Goal: Information Seeking & Learning: Learn about a topic

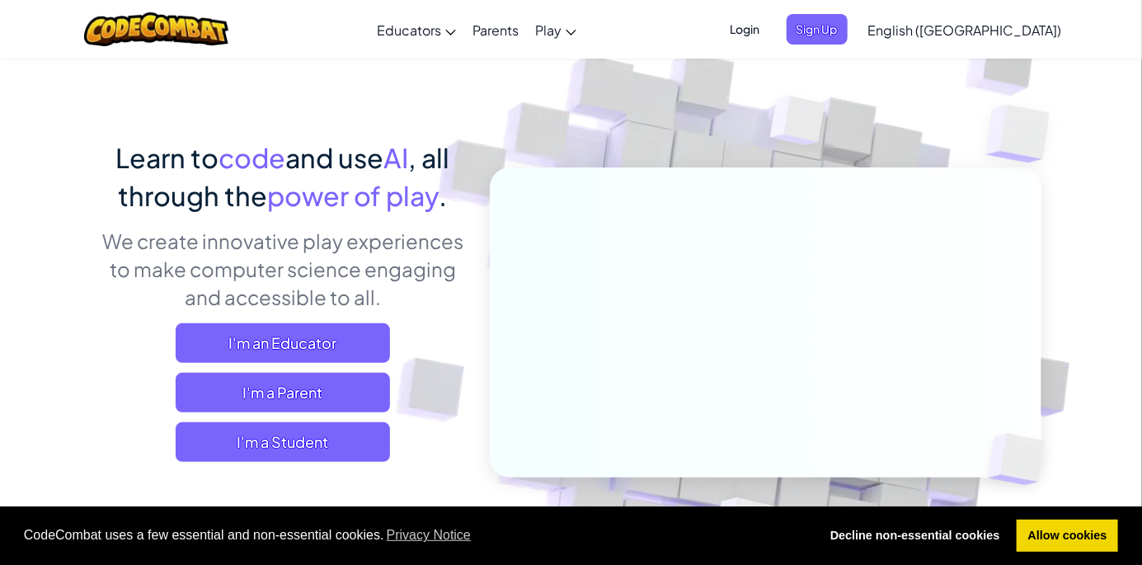
scroll to position [59, 0]
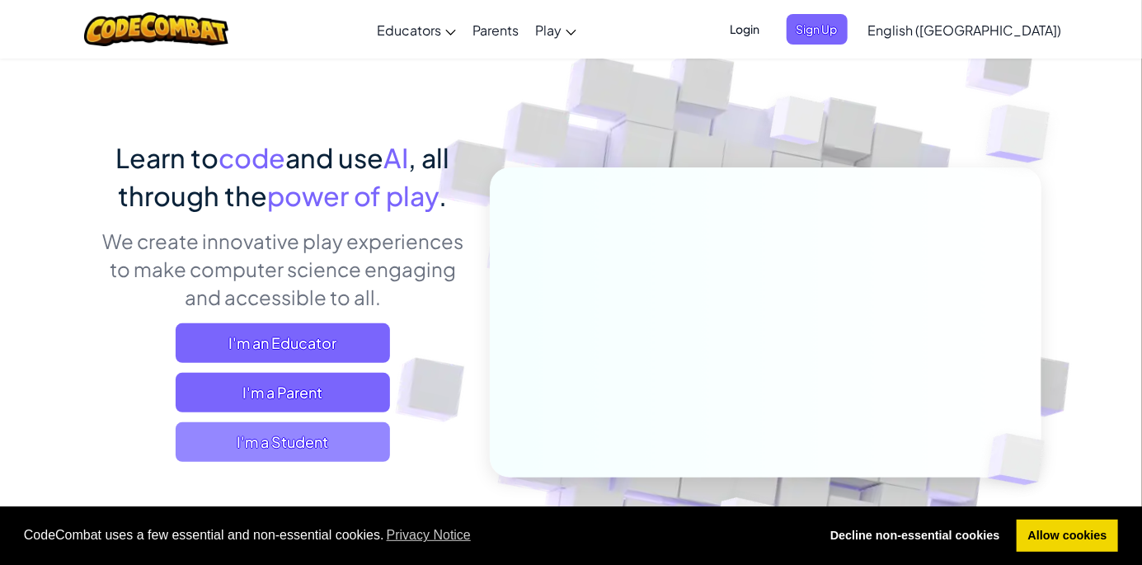
click at [208, 442] on span "I'm a Student" at bounding box center [283, 442] width 214 height 40
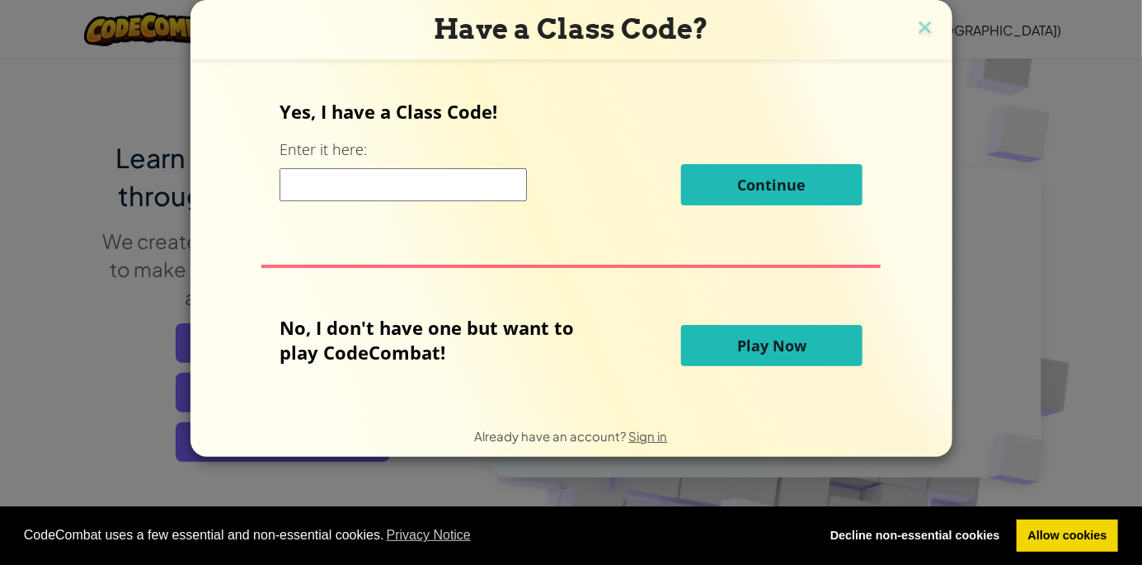
click at [802, 355] on span "Play Now" at bounding box center [771, 346] width 69 height 20
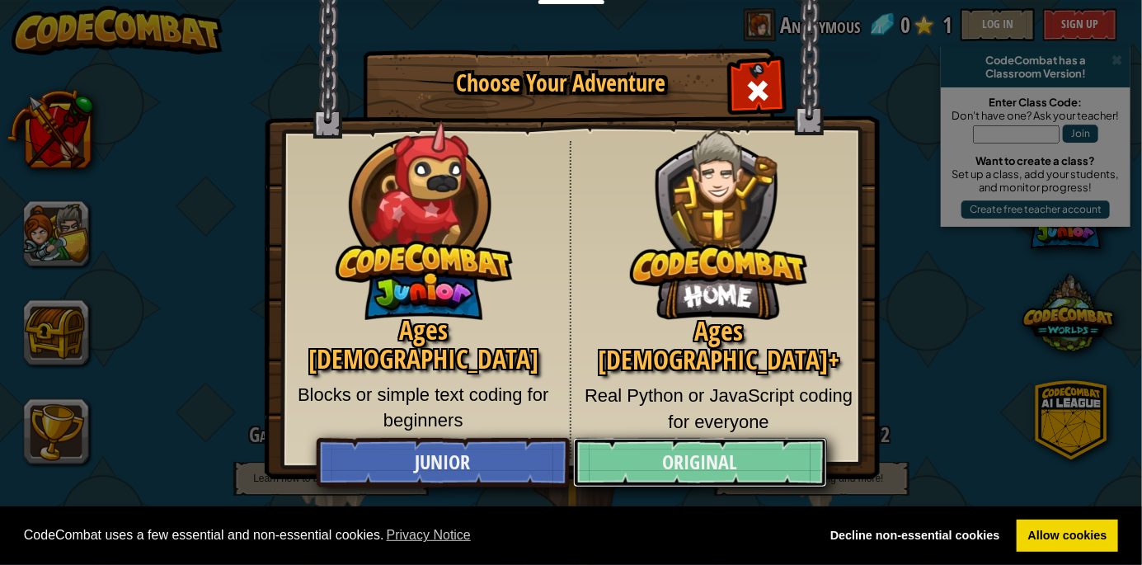
click at [781, 461] on link "Original" at bounding box center [700, 462] width 254 height 49
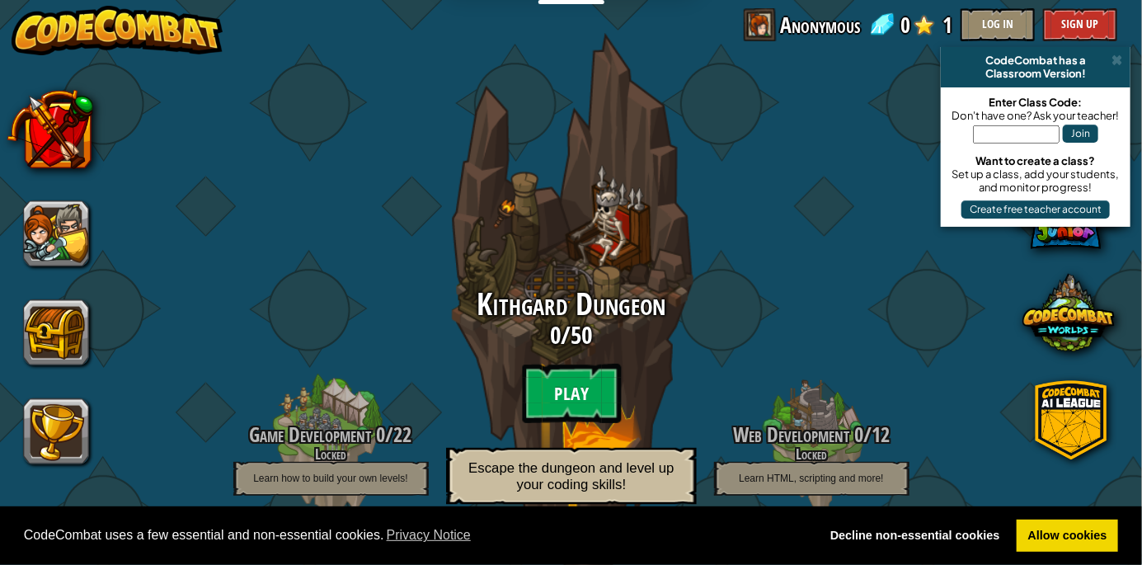
click at [570, 365] on btn "Play" at bounding box center [571, 393] width 99 height 59
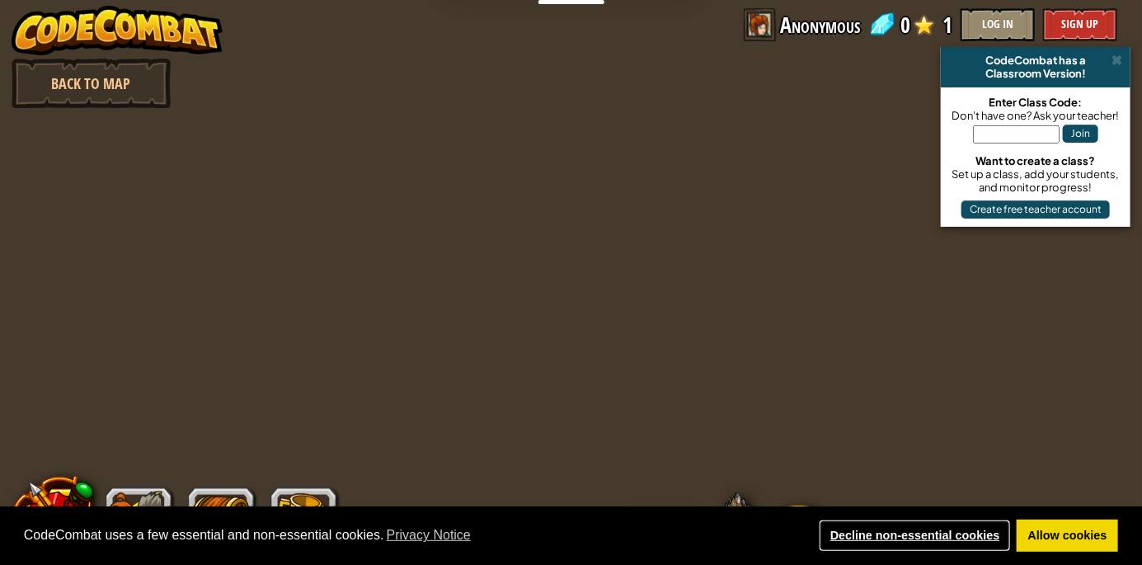
click at [943, 545] on link "Decline non-essential cookies" at bounding box center [915, 536] width 192 height 33
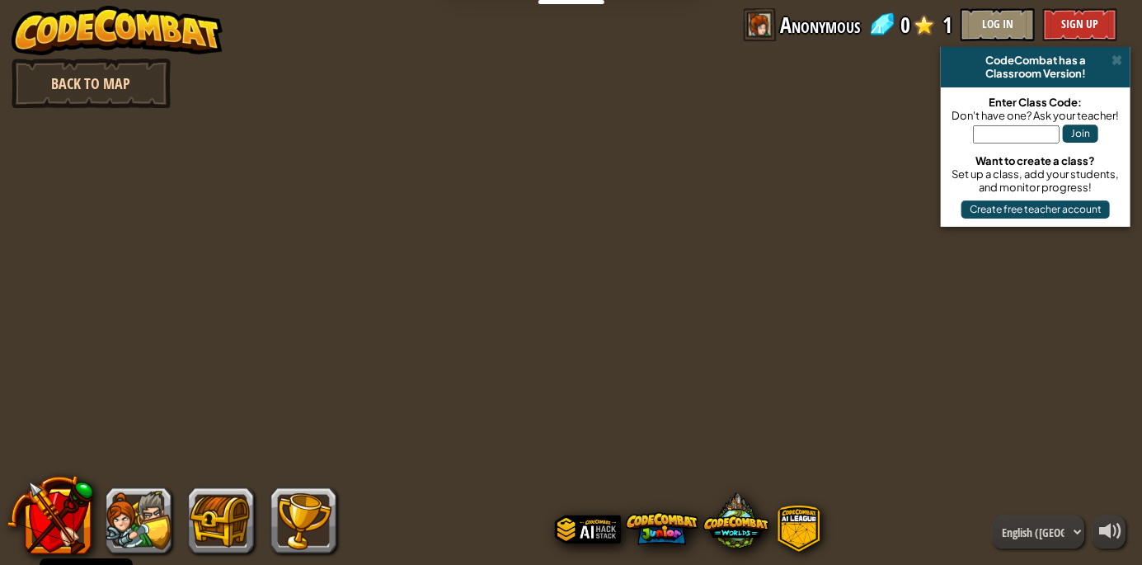
click at [68, 91] on link "Back to Map" at bounding box center [91, 83] width 159 height 49
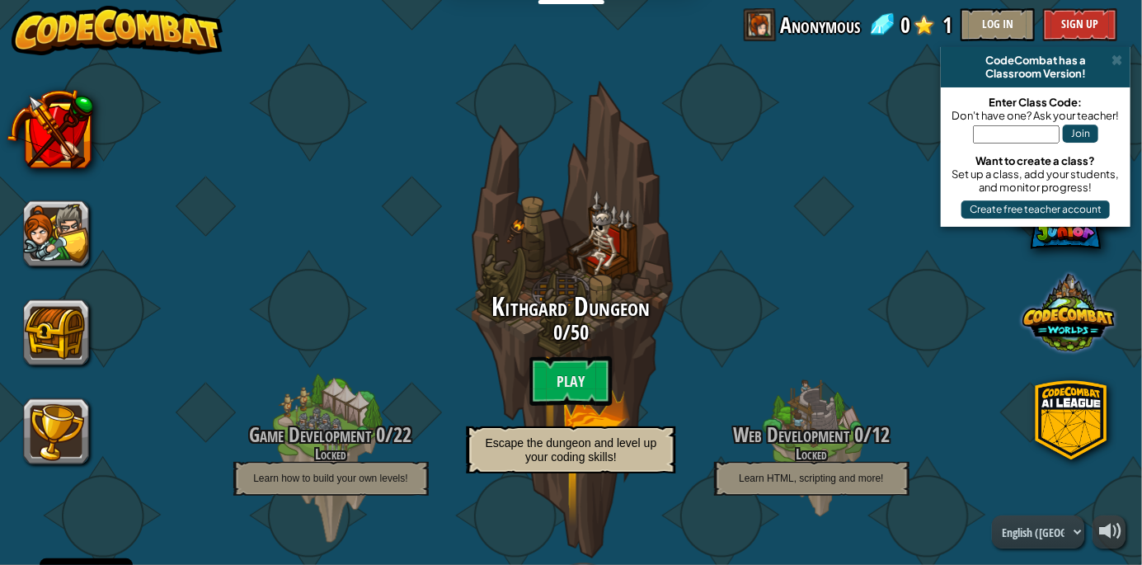
click at [1074, 345] on span at bounding box center [1069, 312] width 92 height 92
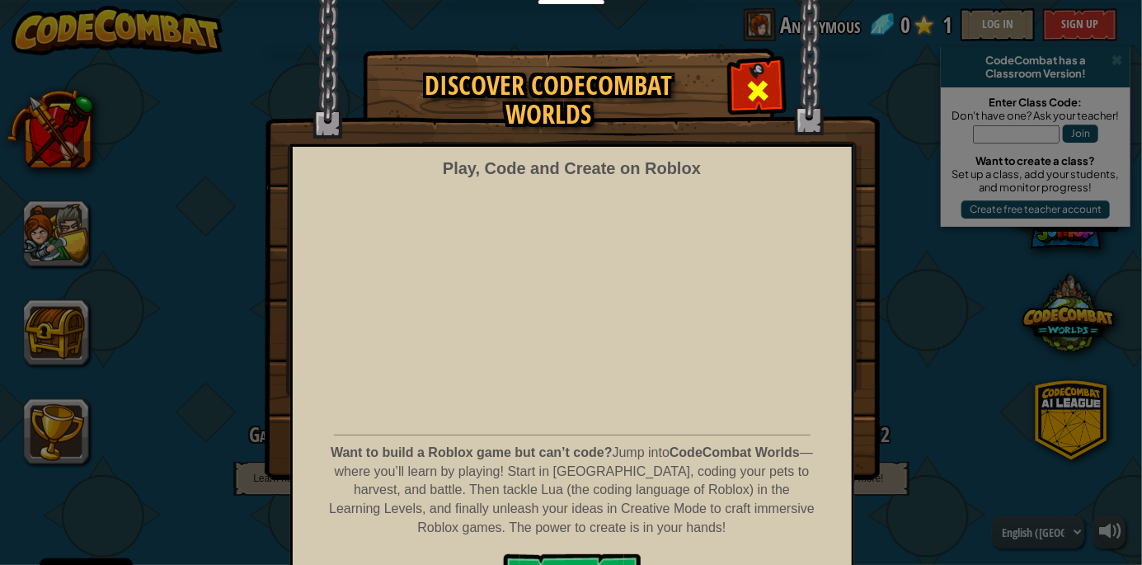
click at [759, 87] on span at bounding box center [758, 91] width 26 height 26
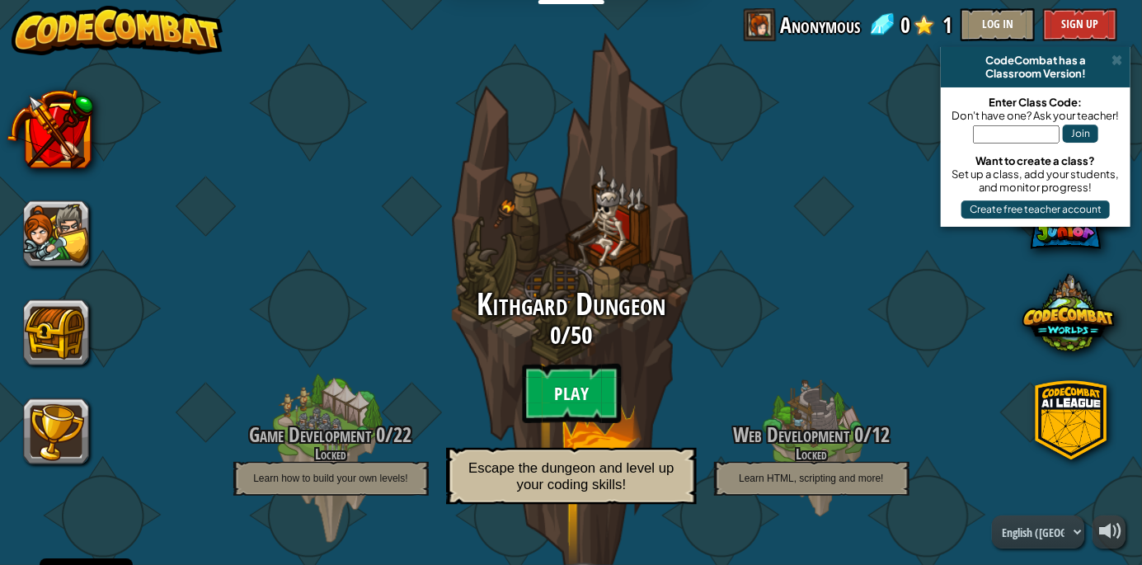
click at [581, 381] on btn "Play" at bounding box center [571, 393] width 99 height 59
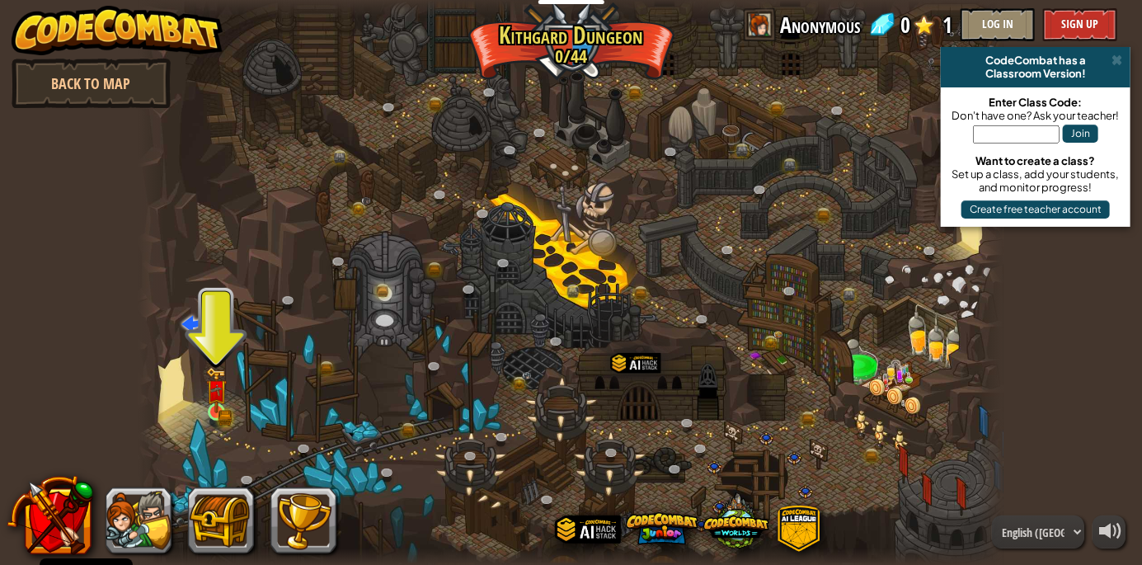
click at [226, 408] on img at bounding box center [216, 390] width 21 height 46
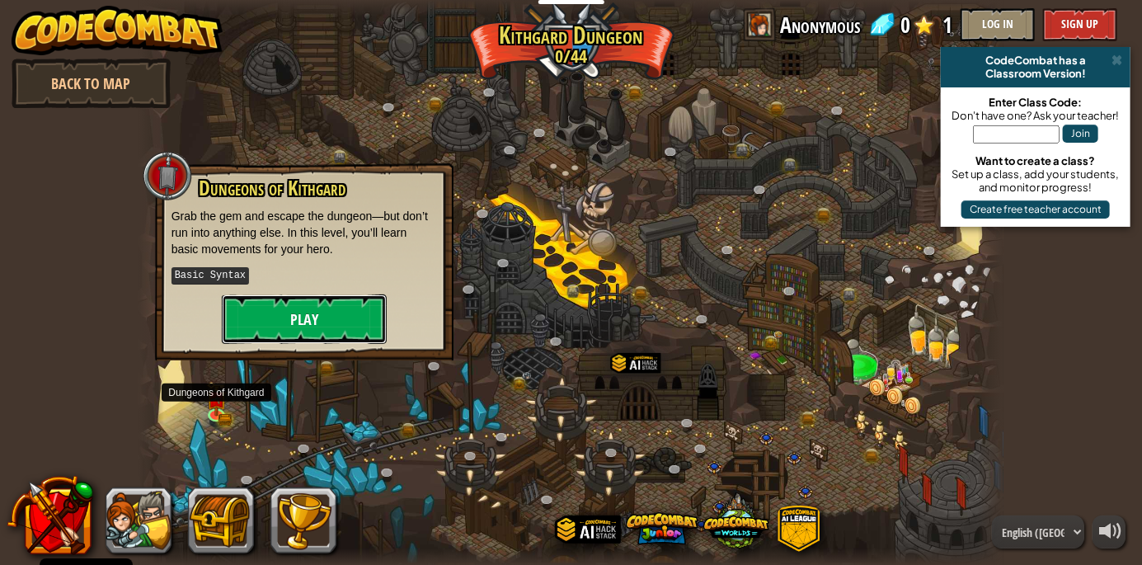
click at [338, 316] on button "Play" at bounding box center [304, 318] width 165 height 49
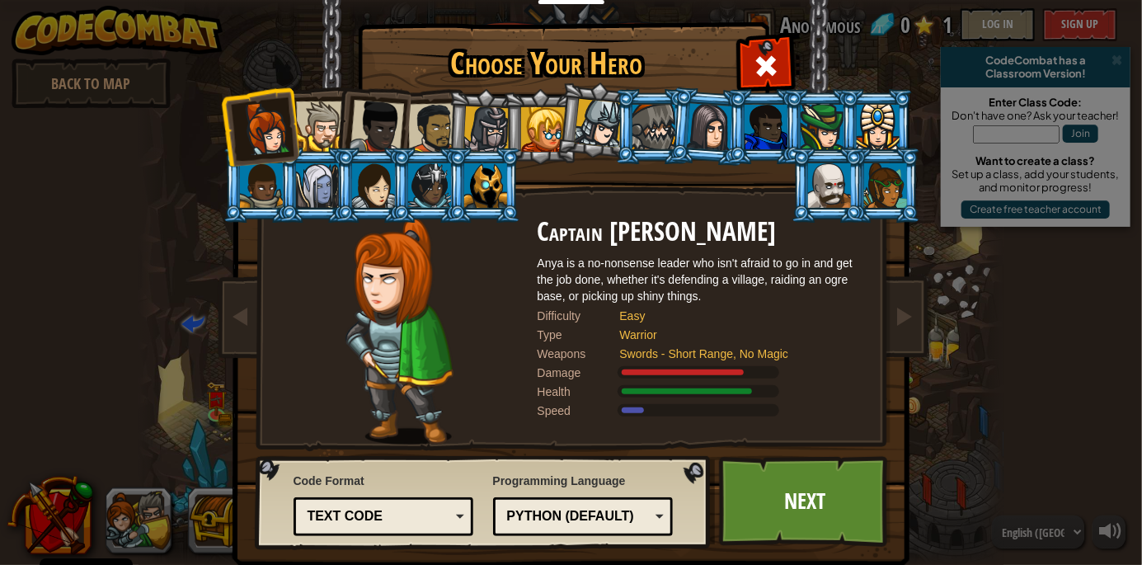
click at [645, 531] on div "Python (Default) JavaScript Lua C++ Java (Experimental) Python (Default)" at bounding box center [583, 516] width 181 height 39
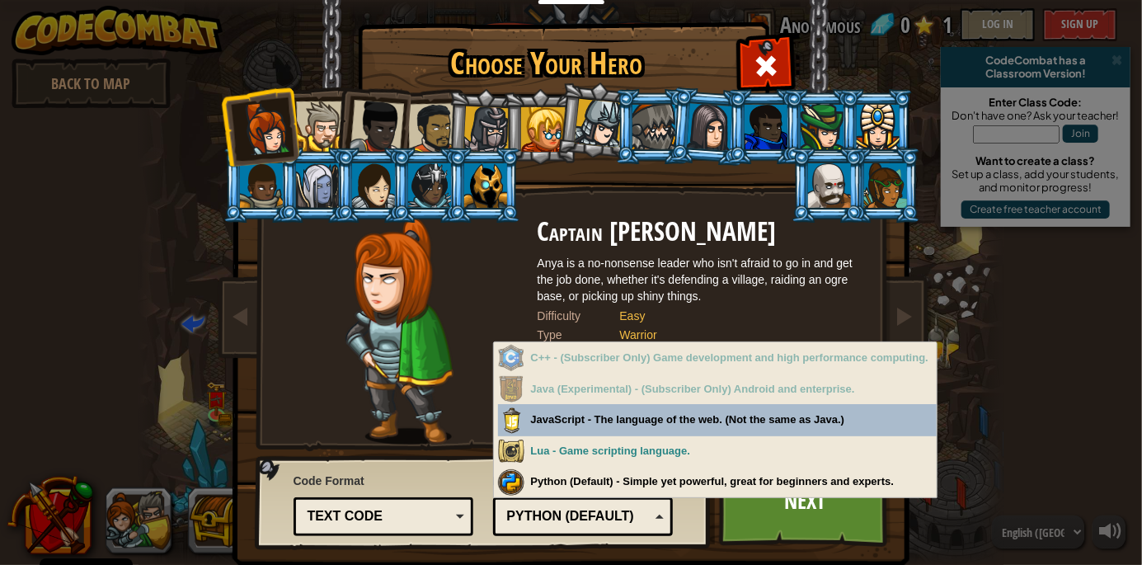
click at [732, 364] on div "C++ - (Subscriber Only) Game development and high performance computing." at bounding box center [718, 358] width 440 height 32
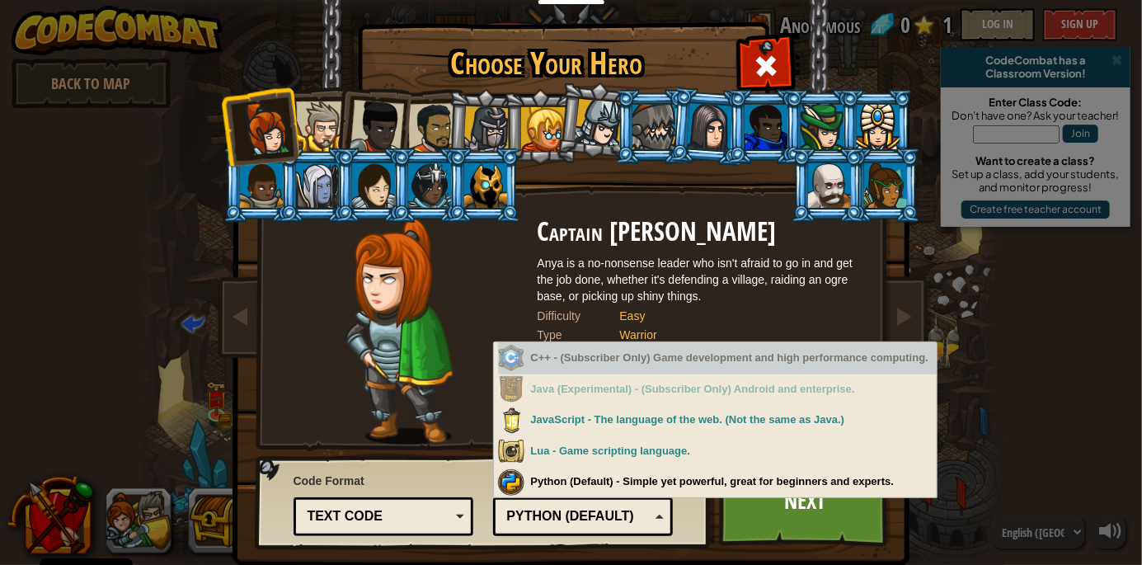
click at [845, 365] on div "C++ - (Subscriber Only) Game development and high performance computing." at bounding box center [718, 358] width 440 height 32
click at [748, 366] on div "C++ - (Subscriber Only) Game development and high performance computing." at bounding box center [718, 358] width 440 height 32
click at [747, 366] on div "C++ - (Subscriber Only) Game development and high performance computing." at bounding box center [718, 358] width 440 height 32
click at [741, 364] on div "C++ - (Subscriber Only) Game development and high performance computing." at bounding box center [718, 358] width 440 height 32
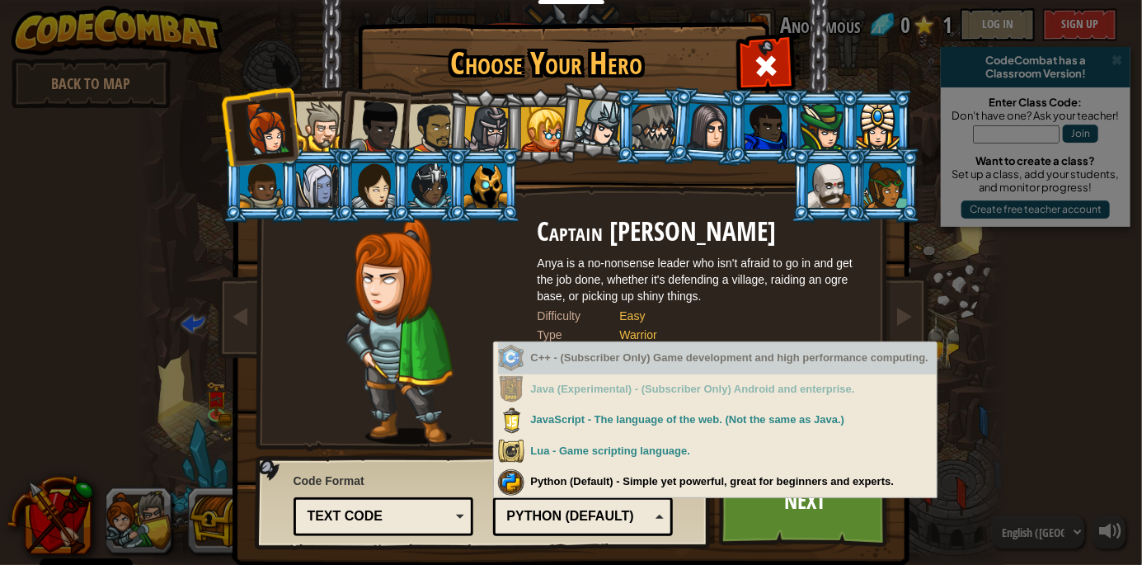
click at [741, 364] on div "C++ - (Subscriber Only) Game development and high performance computing." at bounding box center [718, 358] width 440 height 32
click at [739, 368] on div "C++ - (Subscriber Only) Game development and high performance computing." at bounding box center [718, 358] width 440 height 32
click at [739, 369] on div "C++ - (Subscriber Only) Game development and high performance computing." at bounding box center [718, 358] width 440 height 32
click at [735, 379] on div "Java (Experimental) - (Subscriber Only) Android and enterprise." at bounding box center [718, 390] width 440 height 32
click at [734, 369] on div "C++ - (Subscriber Only) Game development and high performance computing." at bounding box center [718, 358] width 440 height 32
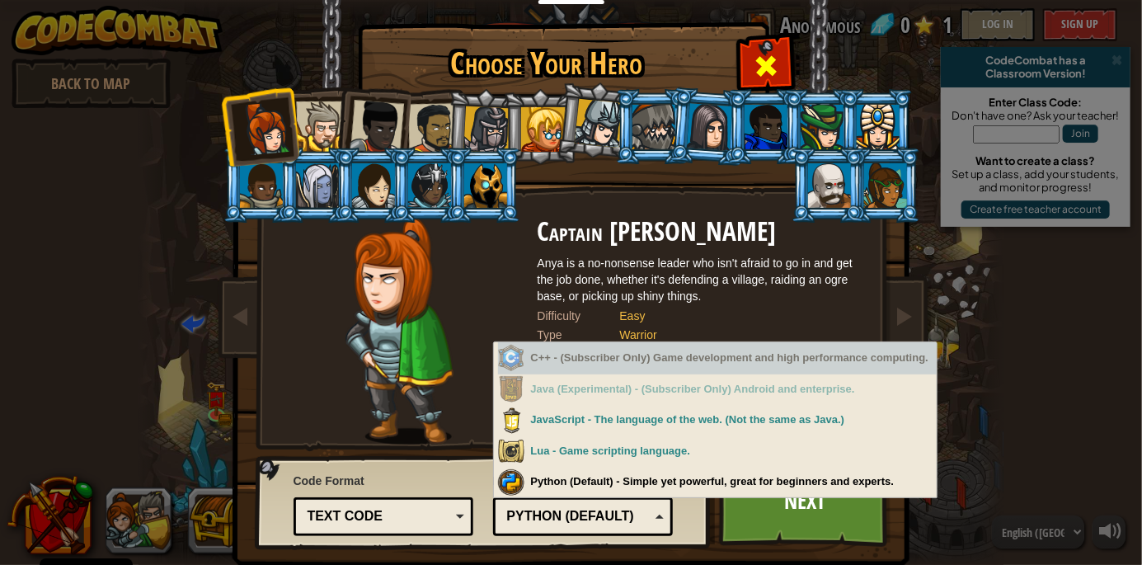
click at [760, 79] on span at bounding box center [766, 66] width 26 height 26
